Goal: Task Accomplishment & Management: Use online tool/utility

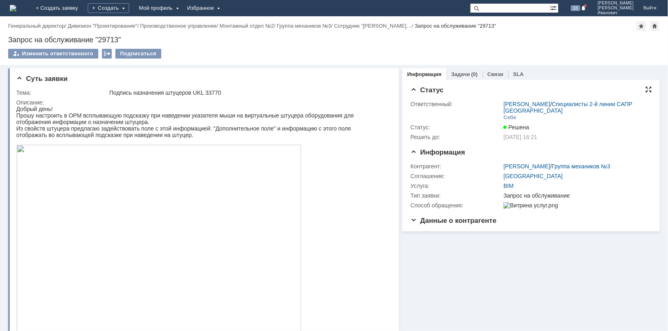
click at [645, 88] on div at bounding box center [648, 89] width 6 height 6
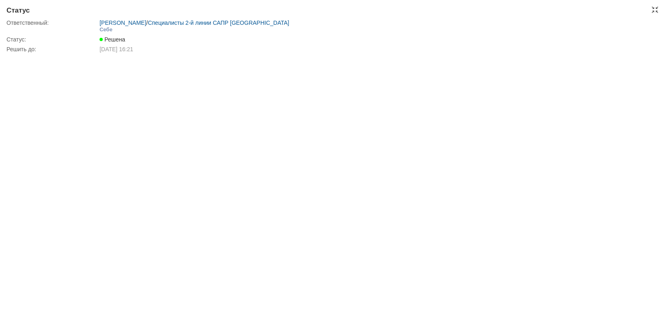
click at [120, 41] on span "Решена" at bounding box center [113, 39] width 26 height 6
click at [17, 40] on div "Статус:" at bounding box center [51, 39] width 91 height 6
click at [15, 38] on div "Статус:" at bounding box center [51, 39] width 91 height 6
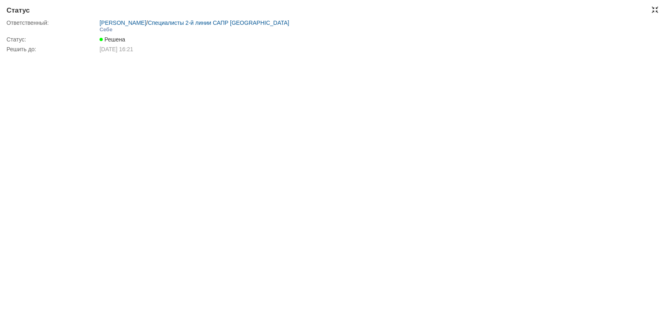
click at [656, 12] on div at bounding box center [655, 9] width 6 height 6
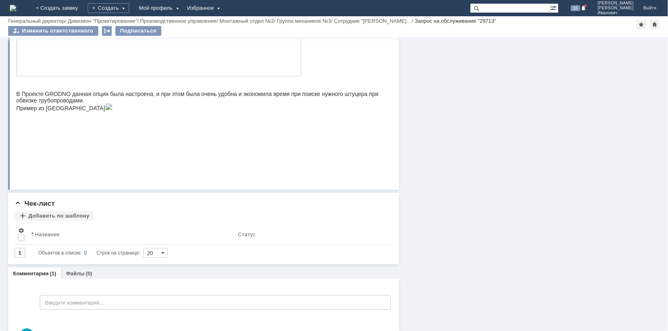
scroll to position [289, 0]
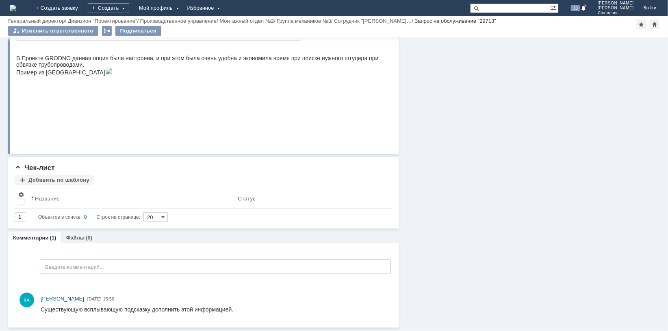
click at [34, 236] on link "Комментарии" at bounding box center [31, 237] width 36 height 6
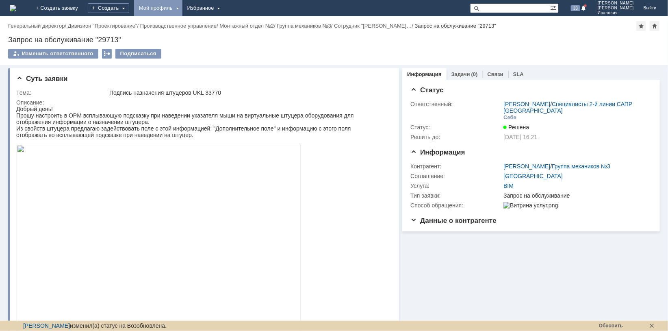
click at [182, 8] on div "Мой профиль" at bounding box center [158, 8] width 48 height 16
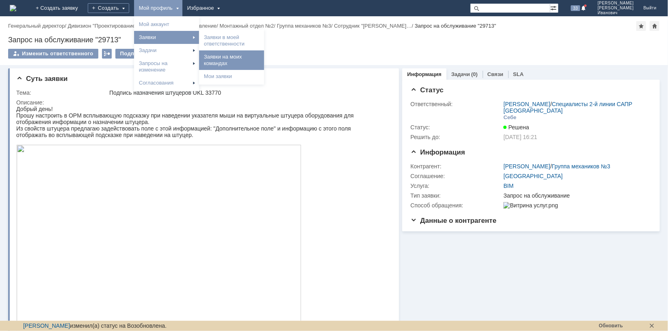
click at [262, 59] on link "Заявки на моих командах" at bounding box center [232, 60] width 62 height 16
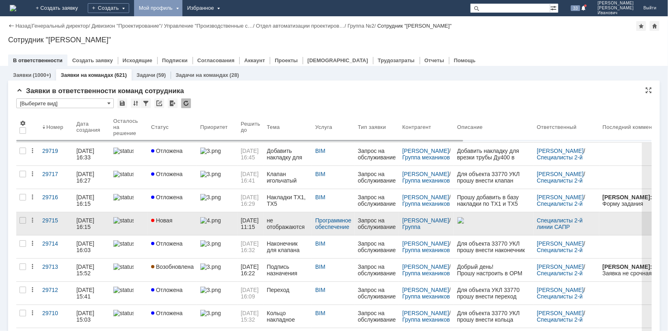
click at [87, 221] on div "[DATE] 16:15" at bounding box center [85, 223] width 19 height 13
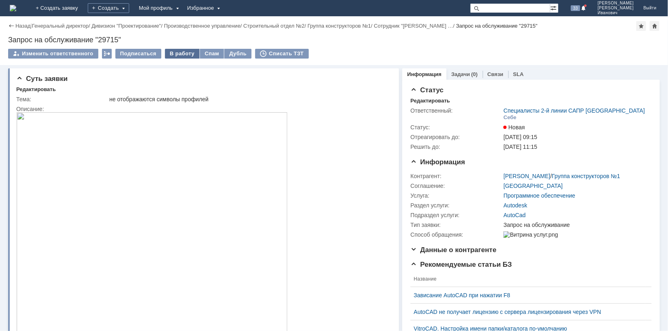
click at [181, 52] on div "В работу" at bounding box center [182, 54] width 35 height 10
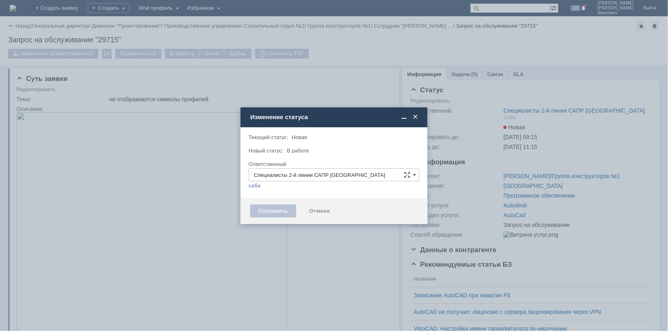
type input "[PERSON_NAME]"
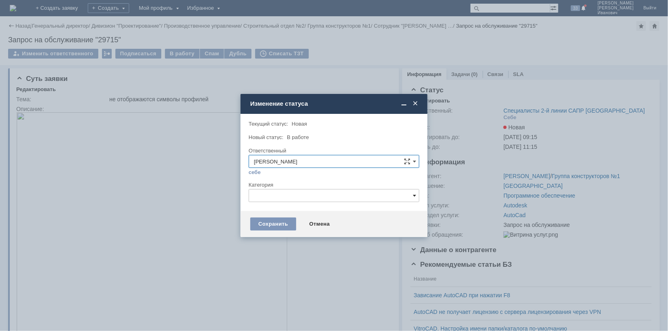
click at [415, 194] on span at bounding box center [414, 195] width 3 height 6
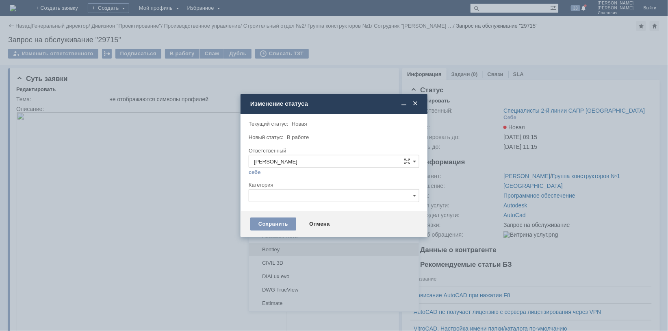
scroll to position [122, 0]
click at [276, 208] on span "AutoCad" at bounding box center [334, 209] width 160 height 6
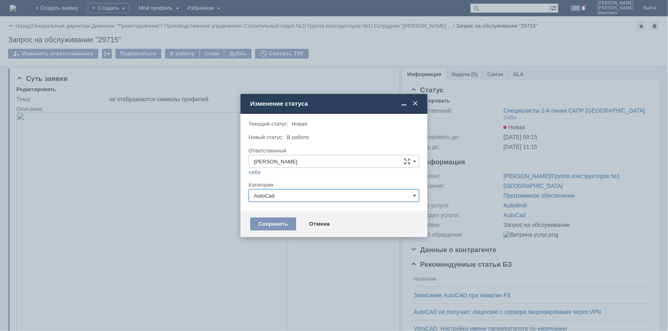
type input "AutoCad"
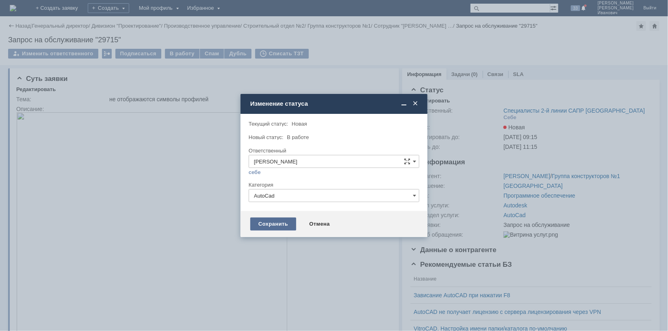
click at [281, 225] on div "Сохранить" at bounding box center [273, 223] width 46 height 13
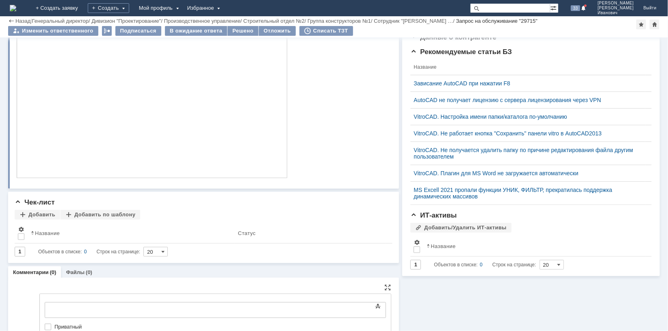
scroll to position [0, 0]
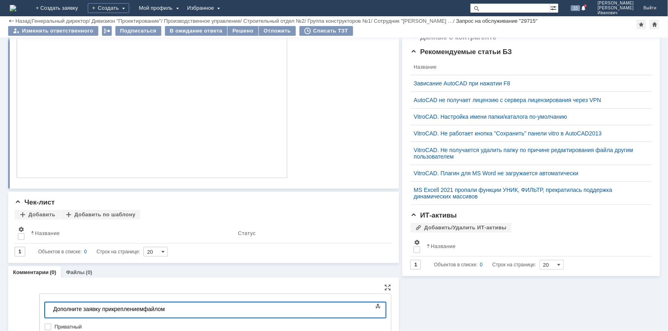
click at [168, 308] on div "Дополните заявку прикреплением файлом" at bounding box center [110, 308] width 115 height 6
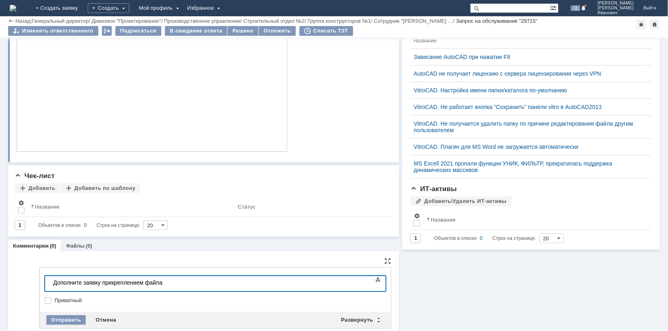
scroll to position [227, 0]
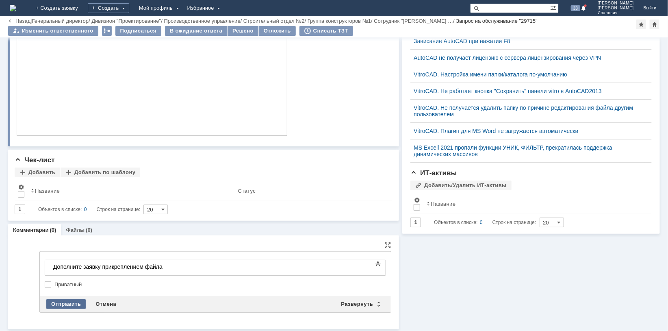
click at [65, 301] on div "Отправить" at bounding box center [65, 304] width 39 height 10
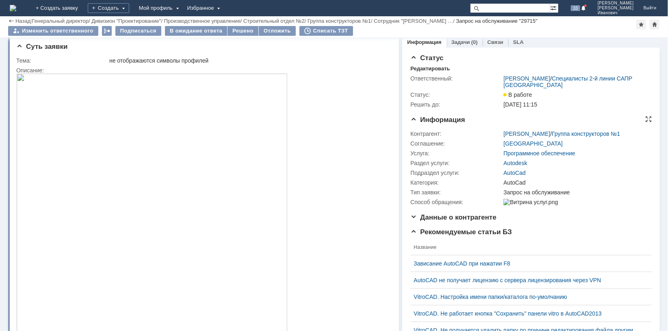
scroll to position [0, 0]
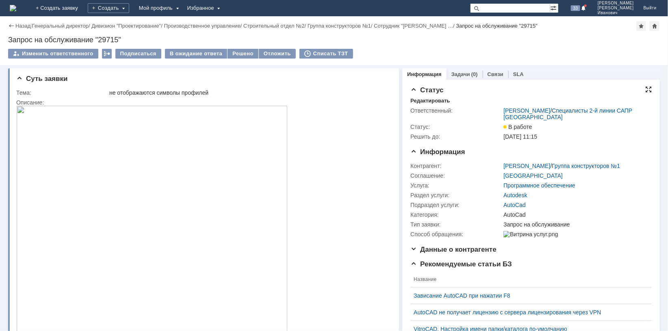
click at [645, 89] on div at bounding box center [648, 89] width 6 height 6
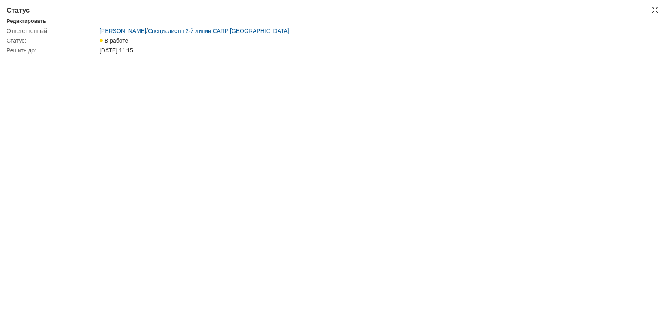
click at [656, 7] on div at bounding box center [655, 9] width 6 height 6
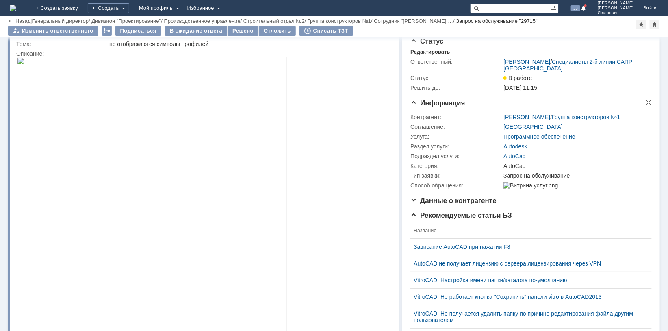
scroll to position [62, 0]
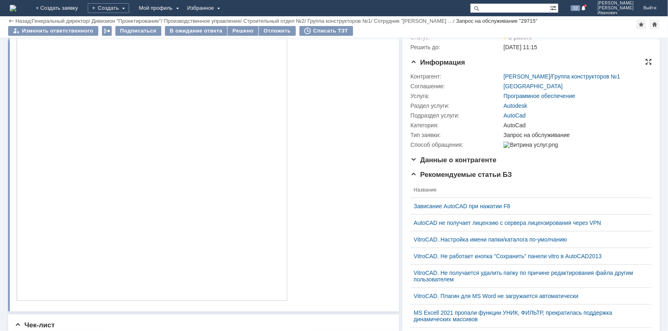
click at [645, 62] on div at bounding box center [648, 61] width 6 height 6
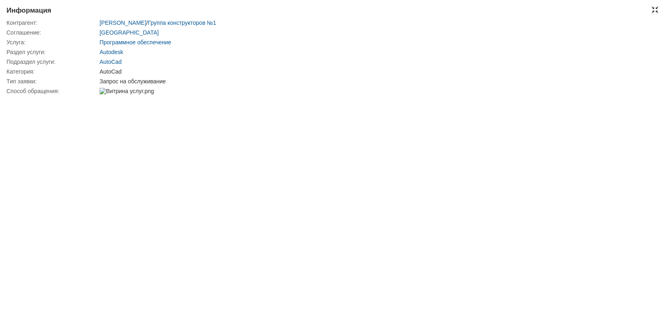
click at [657, 10] on div at bounding box center [655, 9] width 6 height 6
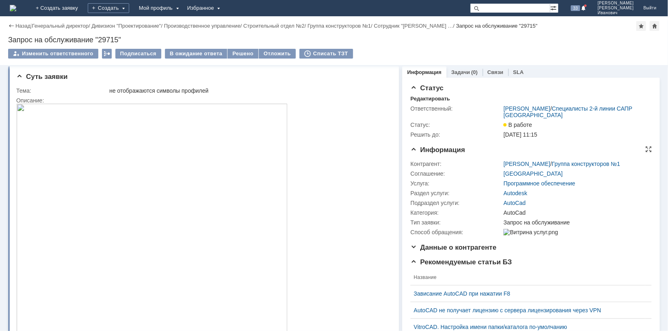
scroll to position [0, 0]
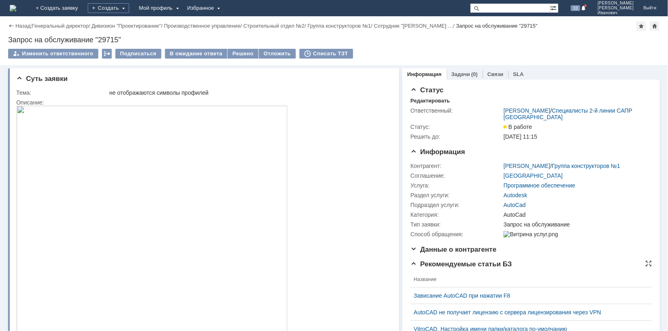
click at [412, 268] on span "Рекомендуемые статьи БЗ" at bounding box center [461, 264] width 102 height 8
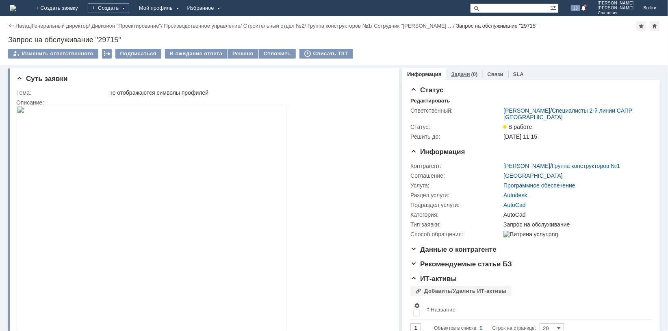
click at [457, 74] on link "Задачи" at bounding box center [460, 74] width 19 height 6
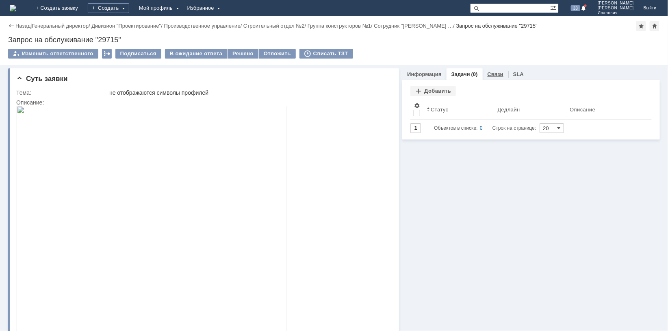
click at [487, 74] on link "Связи" at bounding box center [495, 74] width 16 height 6
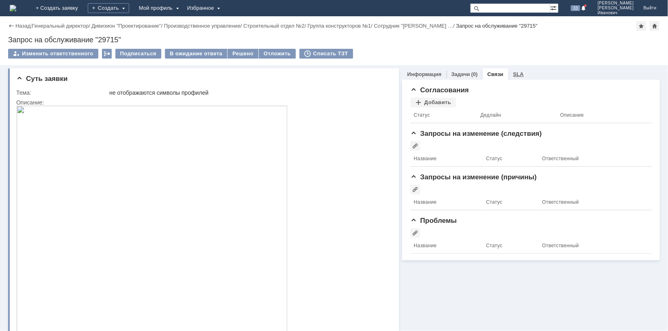
click at [513, 72] on link "SLA" at bounding box center [518, 74] width 11 height 6
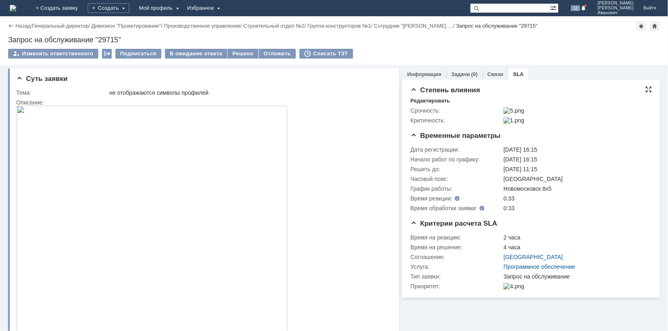
click at [645, 89] on div at bounding box center [648, 89] width 6 height 6
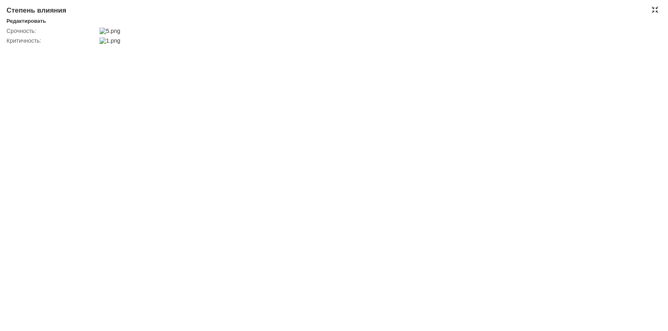
click at [655, 8] on div at bounding box center [655, 9] width 6 height 6
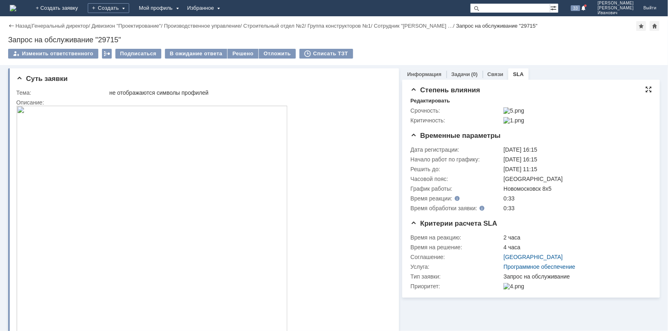
scroll to position [21, 0]
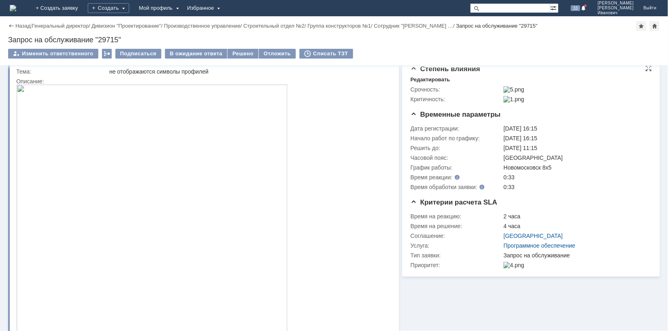
click at [524, 87] on img at bounding box center [513, 89] width 21 height 6
click at [425, 268] on div "Приоритет:" at bounding box center [455, 265] width 91 height 6
click at [645, 205] on div at bounding box center [648, 201] width 6 height 6
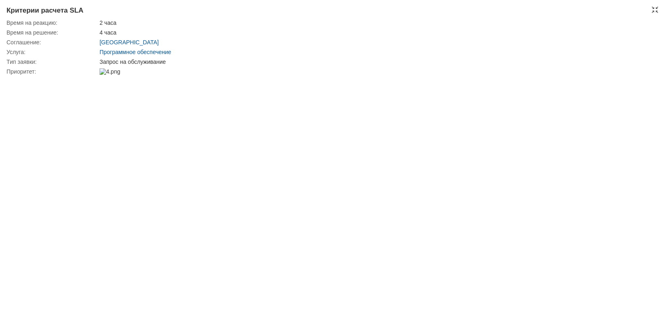
click at [109, 72] on img at bounding box center [110, 71] width 21 height 6
click at [106, 72] on img at bounding box center [110, 71] width 21 height 6
click at [104, 71] on img at bounding box center [110, 71] width 21 height 6
click at [654, 10] on div at bounding box center [655, 9] width 6 height 6
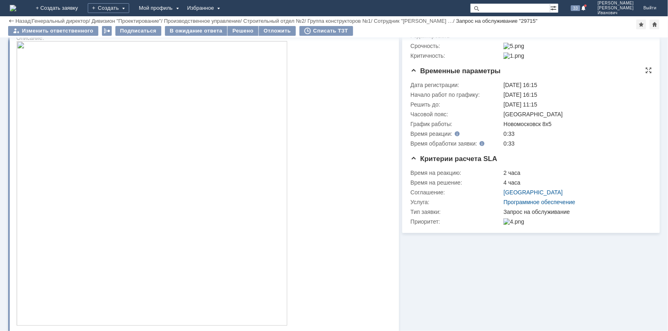
scroll to position [0, 0]
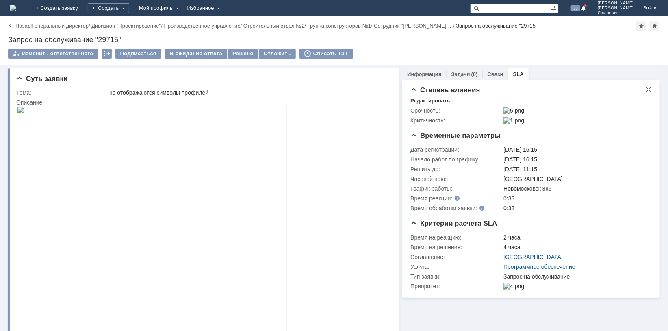
click at [511, 111] on img at bounding box center [513, 110] width 21 height 6
click at [508, 111] on img at bounding box center [513, 110] width 21 height 6
click at [438, 100] on div "Редактировать" at bounding box center [429, 100] width 39 height 6
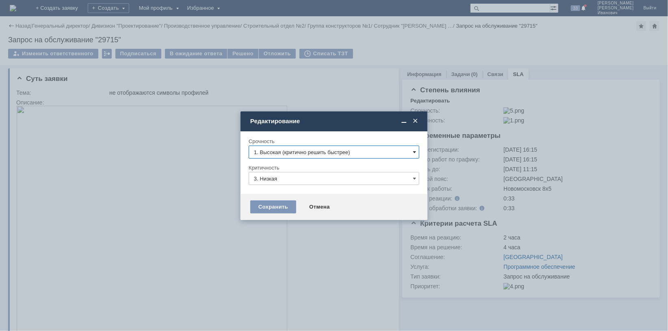
click at [415, 150] on span at bounding box center [414, 152] width 3 height 6
click at [308, 192] on span "2. Средняя (решить в установленные сроки)" at bounding box center [334, 193] width 160 height 6
type input "2. Средняя (решить в установленные сроки)"
click at [282, 203] on div "Сохранить" at bounding box center [273, 206] width 46 height 13
